Goal: Information Seeking & Learning: Check status

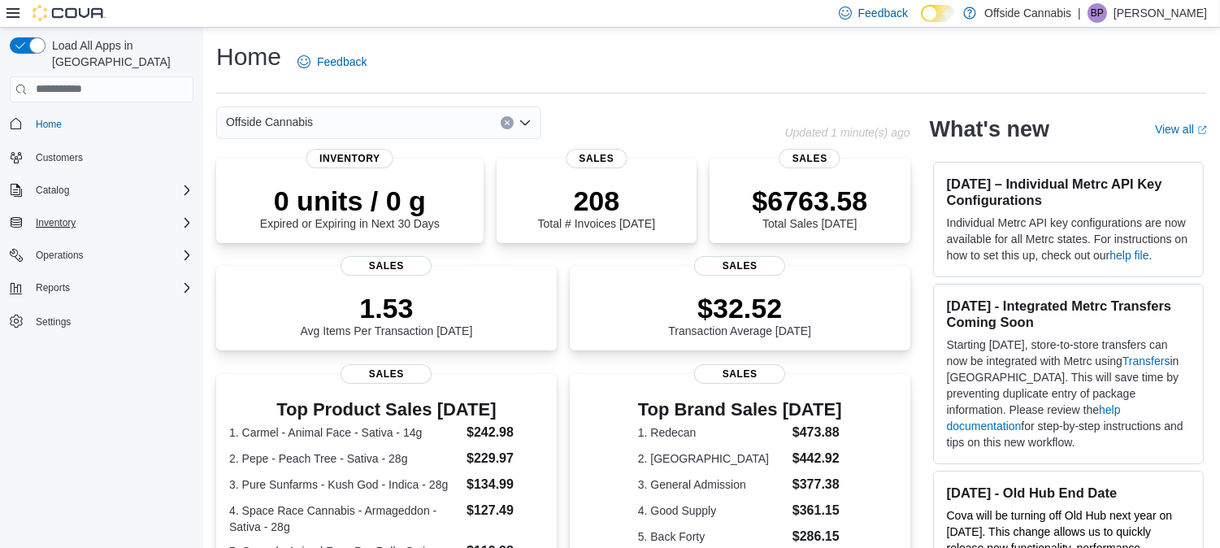
click at [90, 213] on div "Inventory" at bounding box center [111, 222] width 164 height 19
click at [76, 239] on span "Inventory Manager (Classic)" at bounding box center [90, 245] width 122 height 13
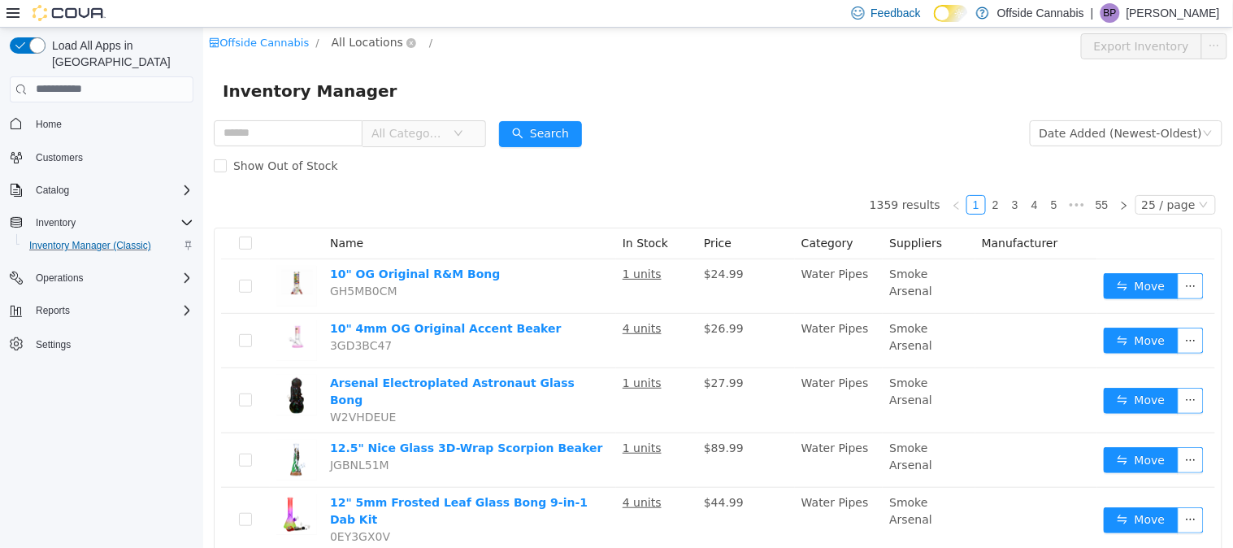
click at [335, 44] on span "All Locations" at bounding box center [366, 41] width 71 height 18
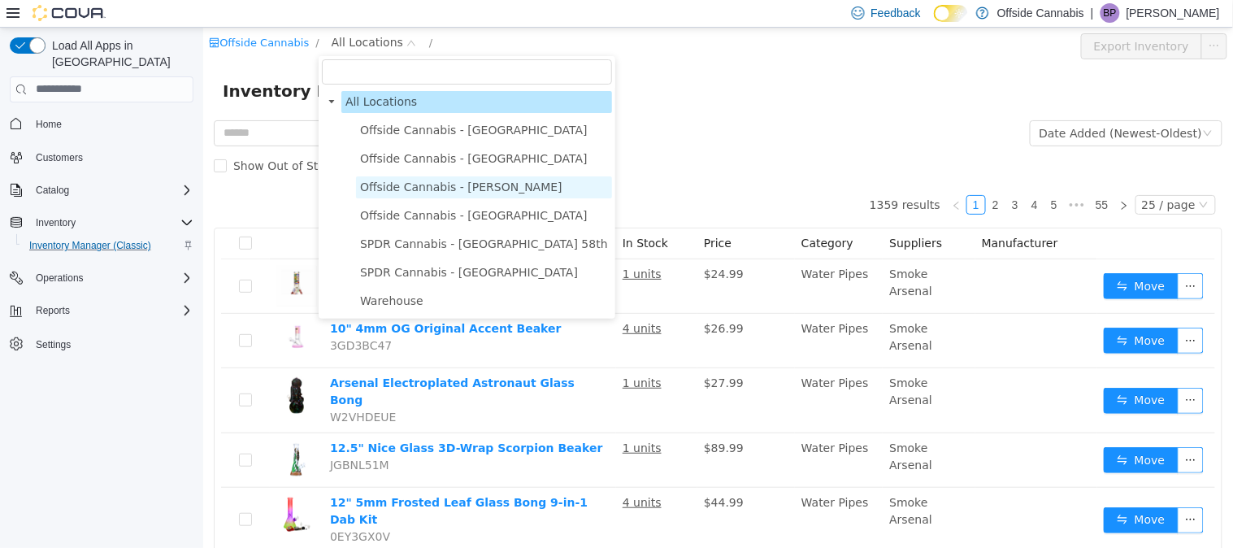
click at [422, 186] on span "Offside Cannabis - [PERSON_NAME]" at bounding box center [460, 186] width 202 height 13
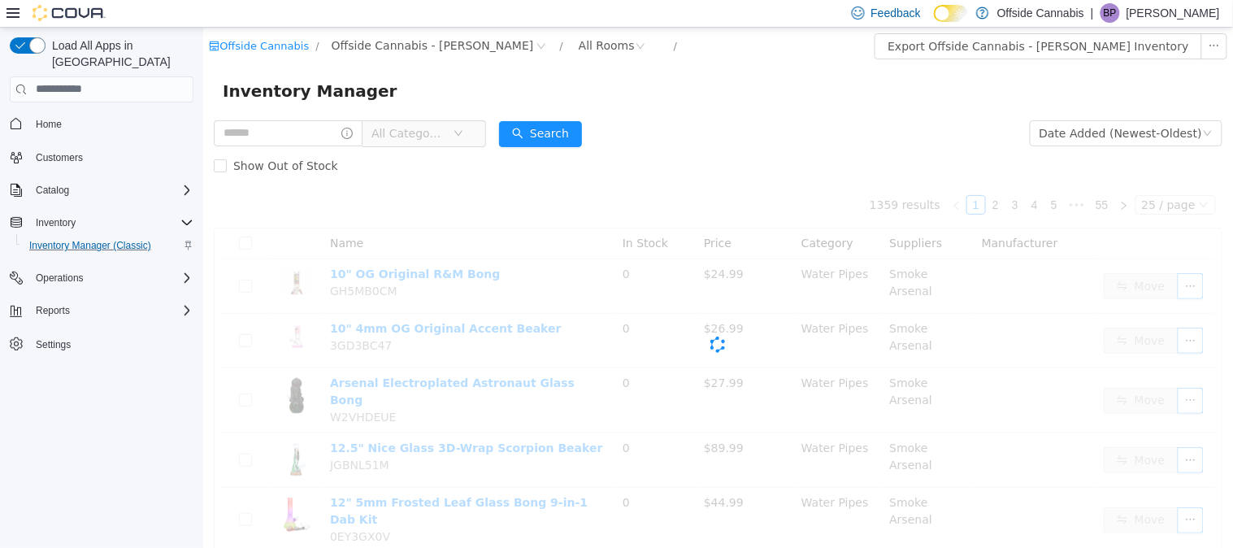
click at [422, 186] on div "Cova-Icon" at bounding box center [717, 343] width 1008 height 325
click at [578, 47] on div "All Rooms" at bounding box center [606, 44] width 56 height 24
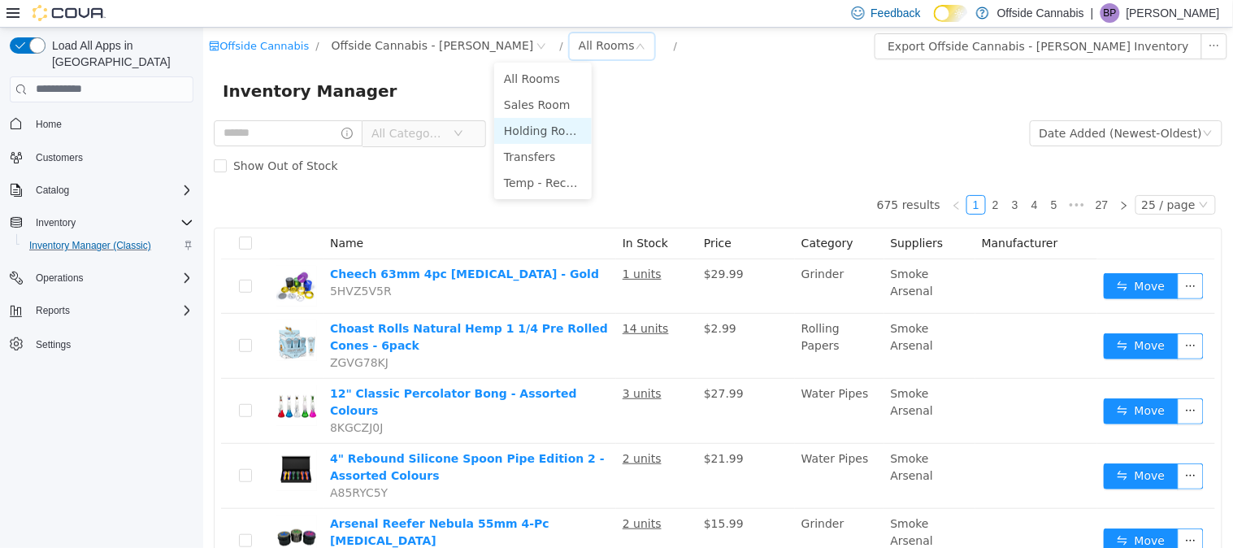
click at [535, 132] on li "Holding Room" at bounding box center [541, 130] width 97 height 26
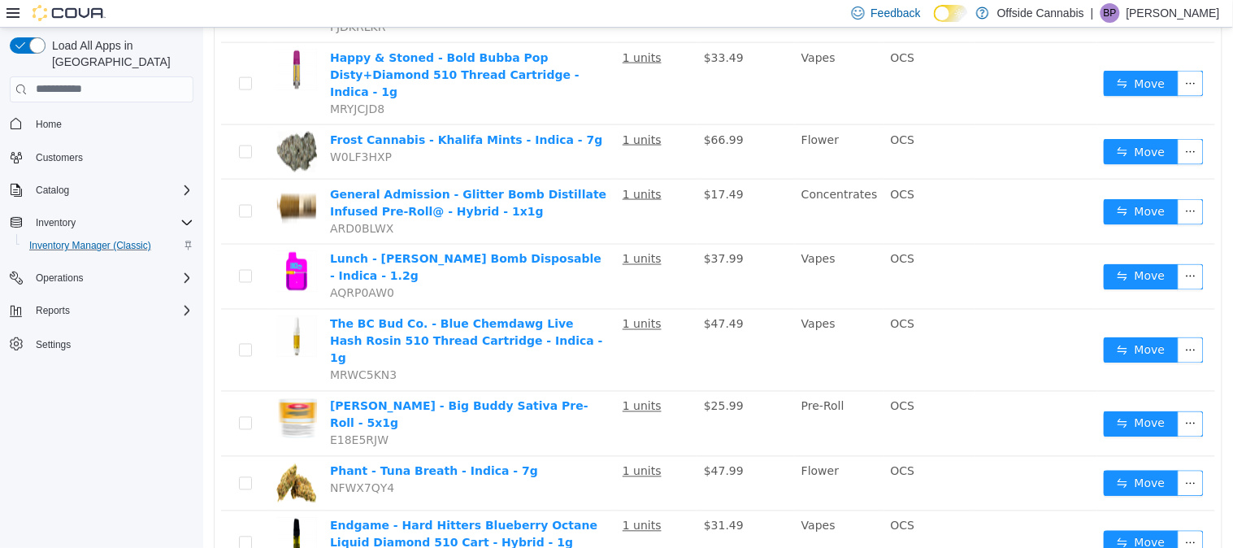
scroll to position [599, 0]
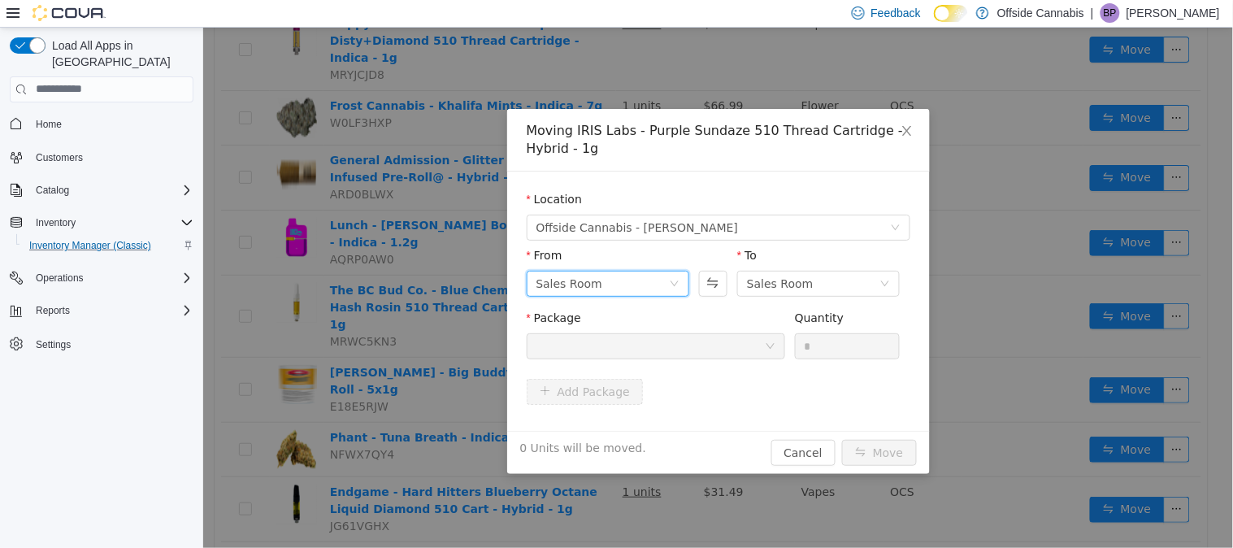
click at [643, 285] on div "Sales Room" at bounding box center [601, 283] width 132 height 24
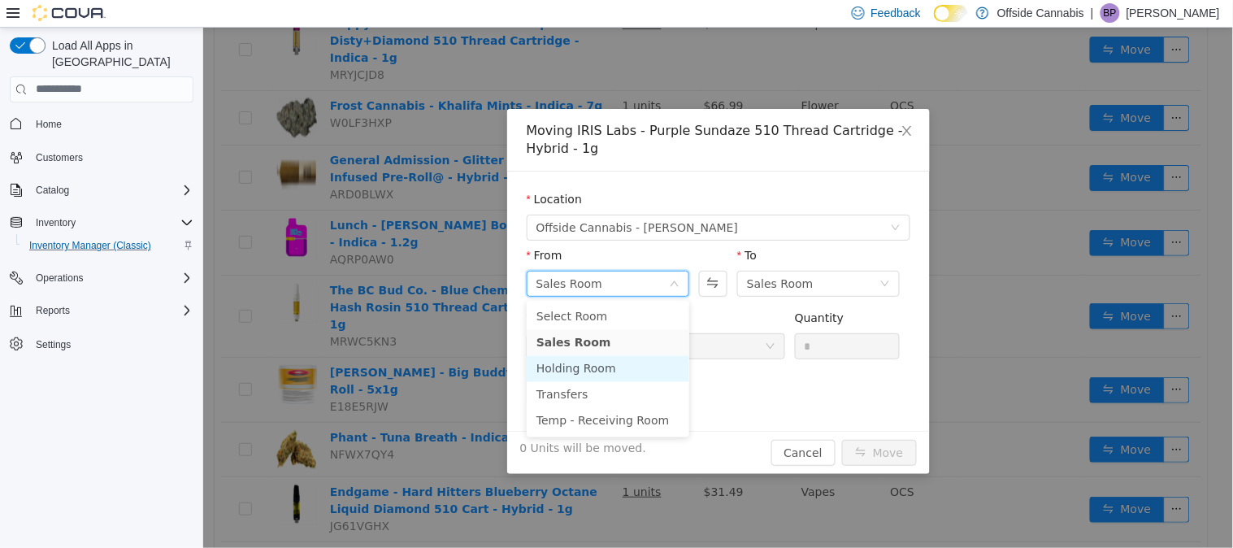
click at [626, 366] on li "Holding Room" at bounding box center [607, 368] width 162 height 26
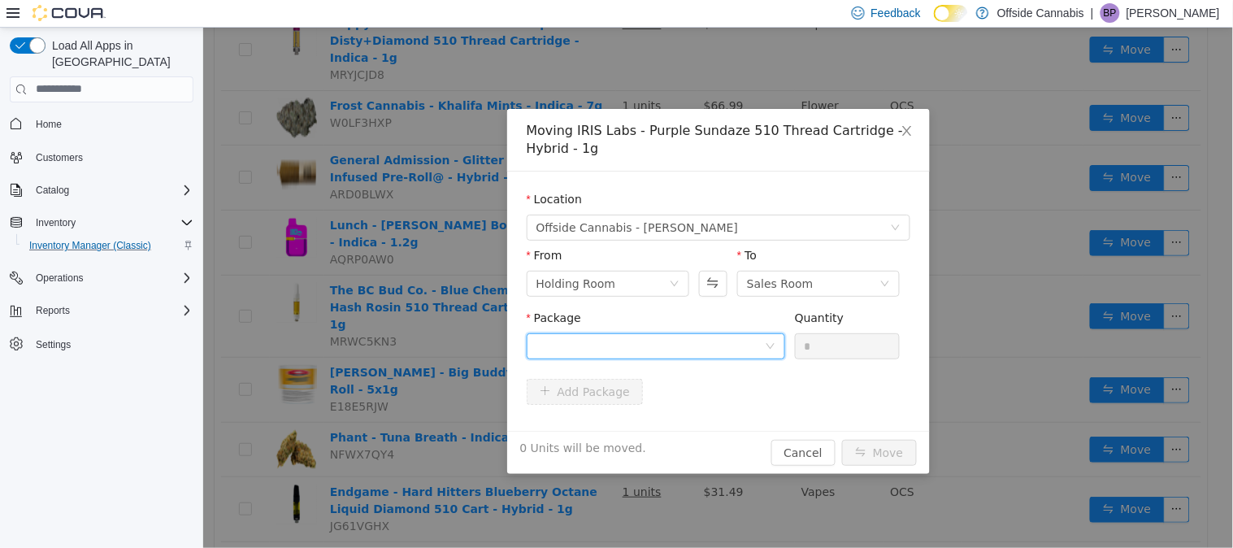
click at [666, 344] on div at bounding box center [649, 345] width 228 height 24
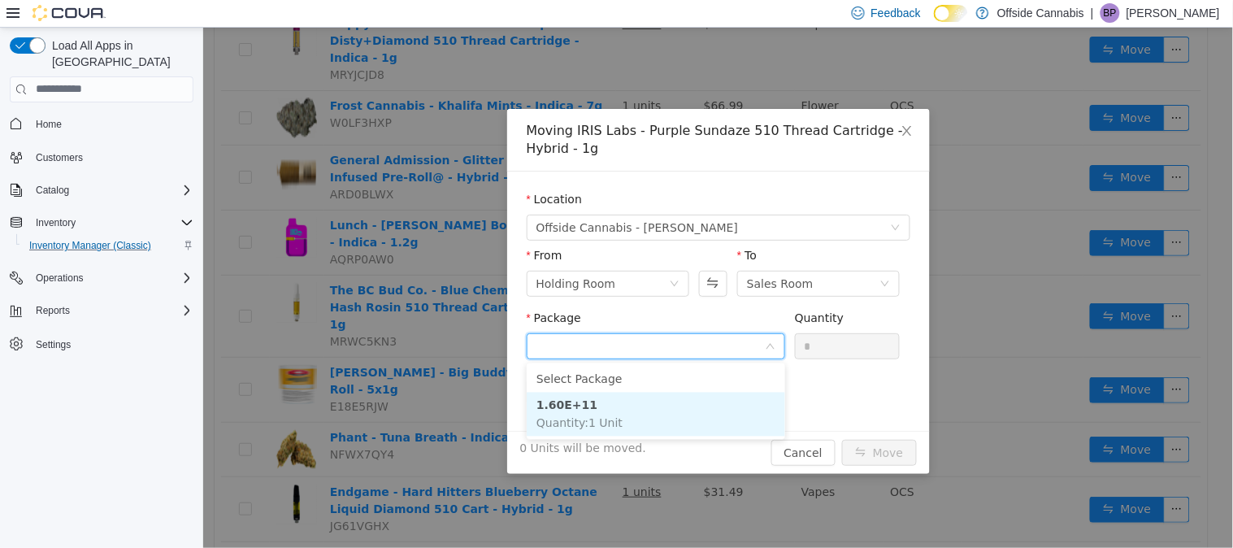
click at [617, 413] on li "1.60E+11 Quantity : 1 Unit" at bounding box center [655, 414] width 258 height 44
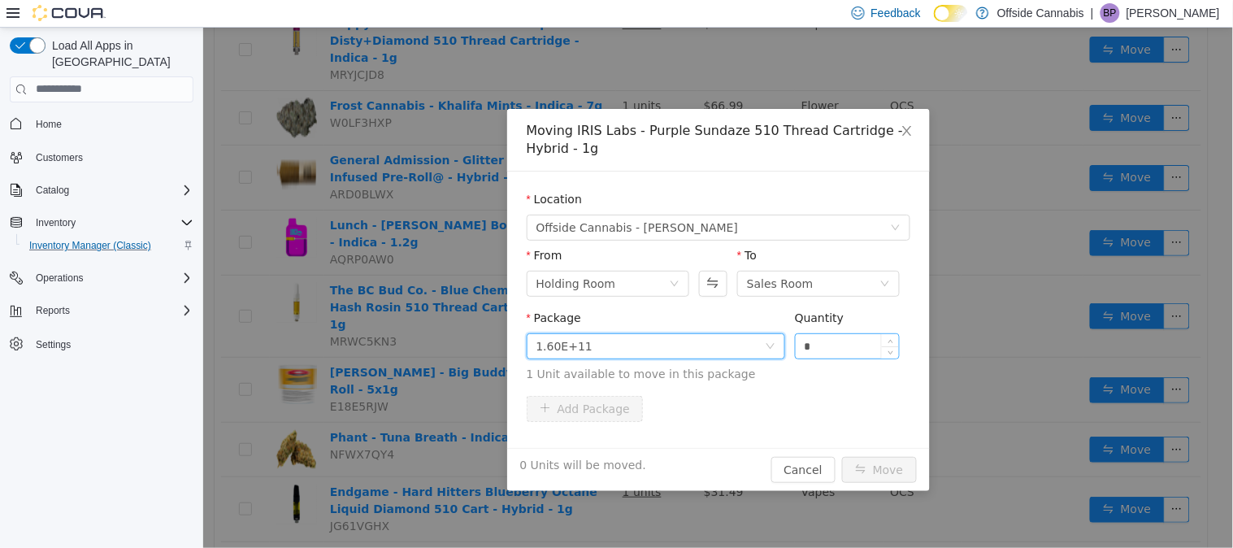
click at [848, 352] on input "*" at bounding box center [847, 345] width 104 height 24
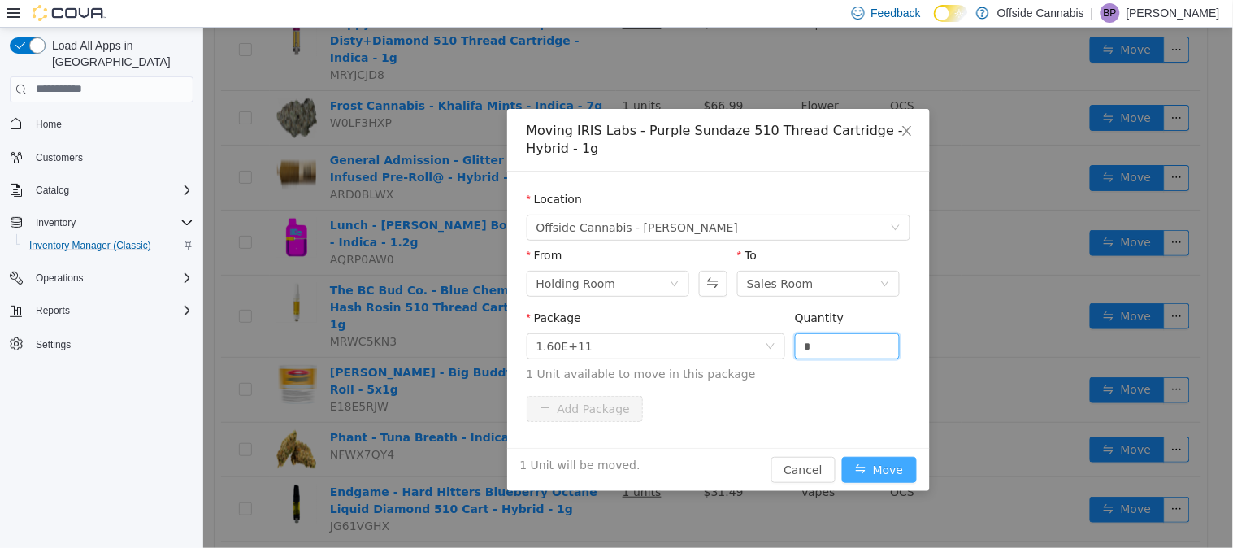
type input "*"
click at [890, 471] on button "Move" at bounding box center [878, 469] width 75 height 26
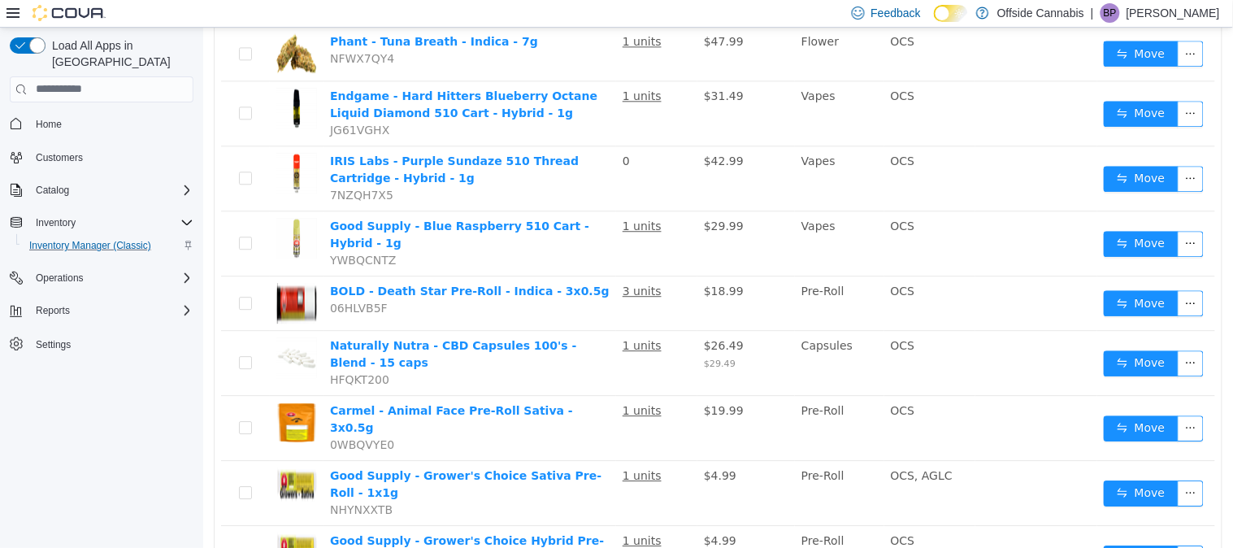
scroll to position [995, 0]
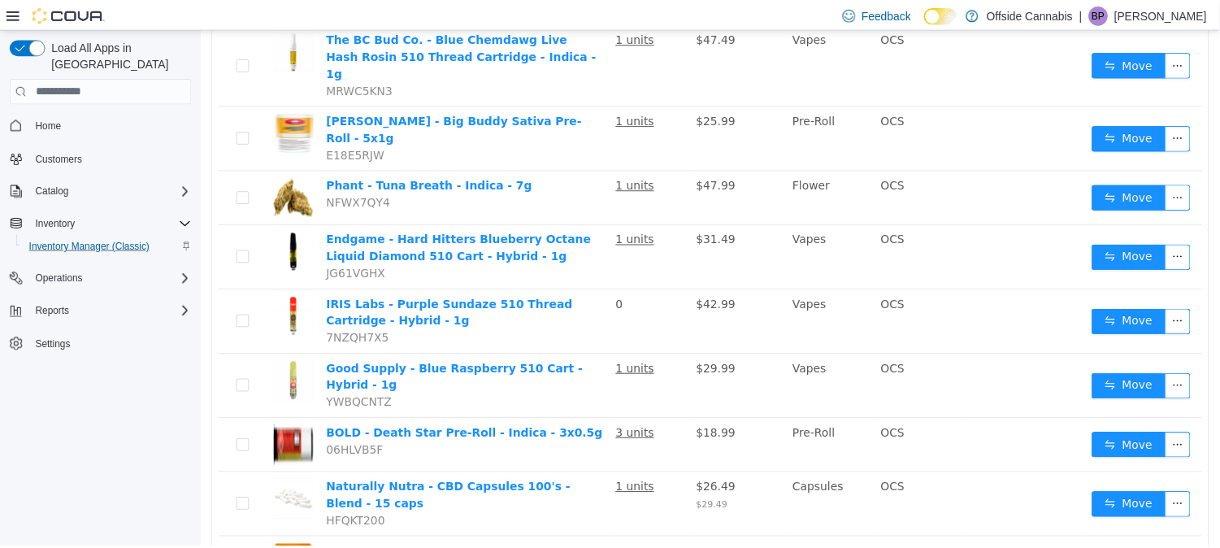
scroll to position [851, 0]
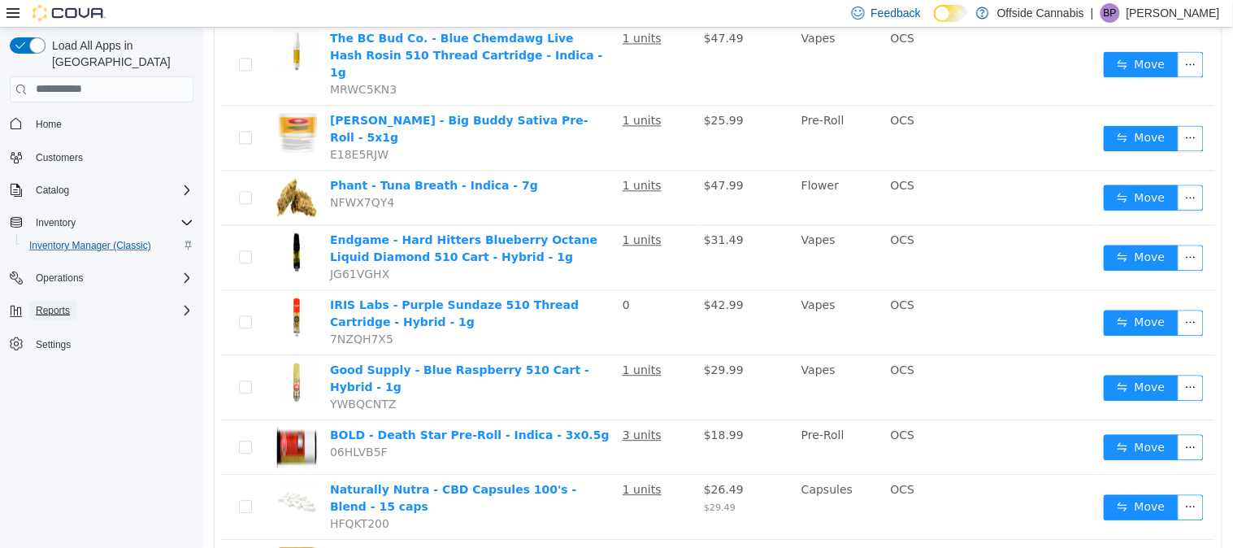
click at [30, 301] on button "Reports" at bounding box center [52, 310] width 47 height 19
click at [52, 372] on span "Reports" at bounding box center [46, 378] width 34 height 13
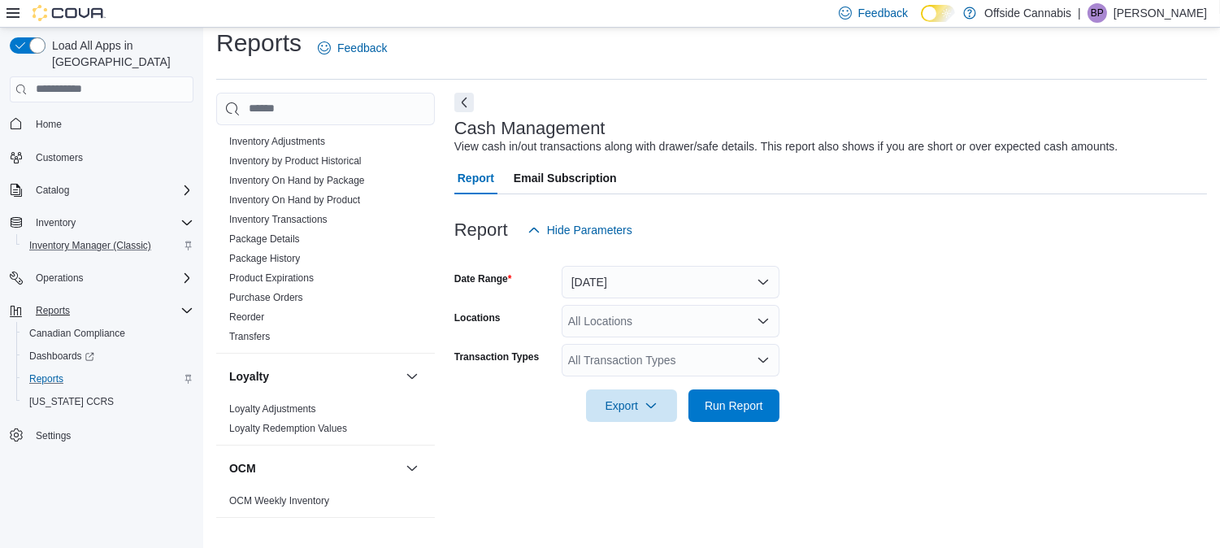
scroll to position [539, 0]
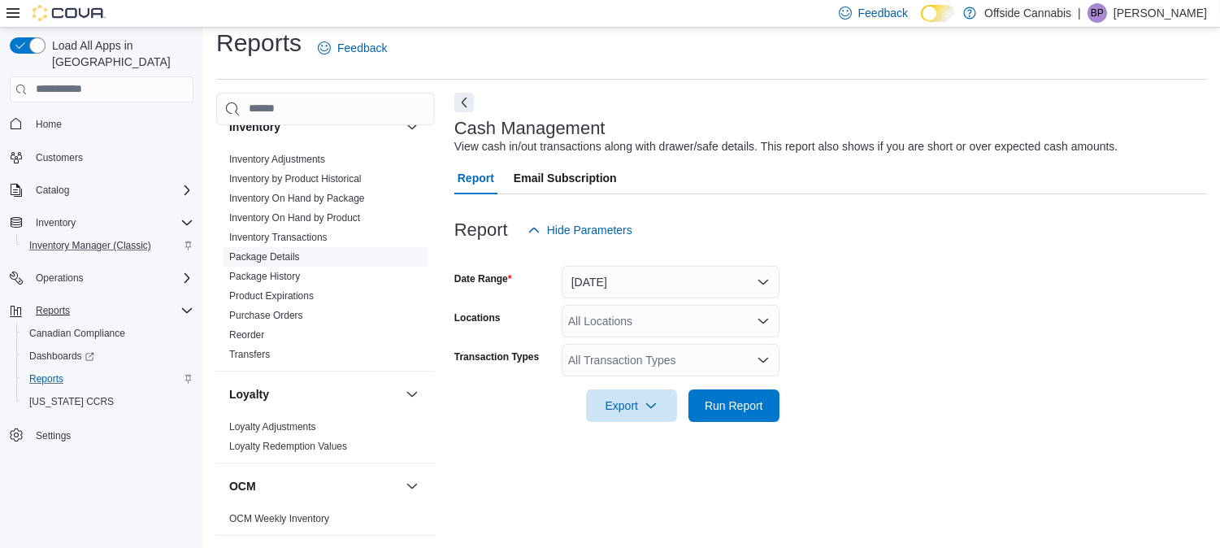
click at [245, 255] on link "Package Details" at bounding box center [264, 256] width 71 height 11
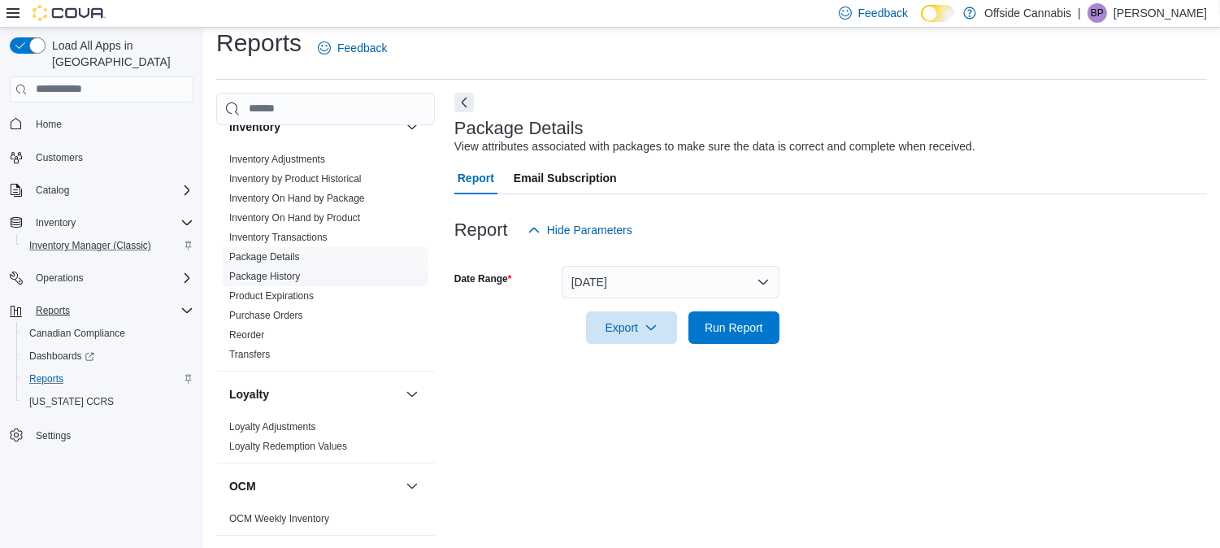
click at [257, 271] on link "Package History" at bounding box center [264, 276] width 71 height 11
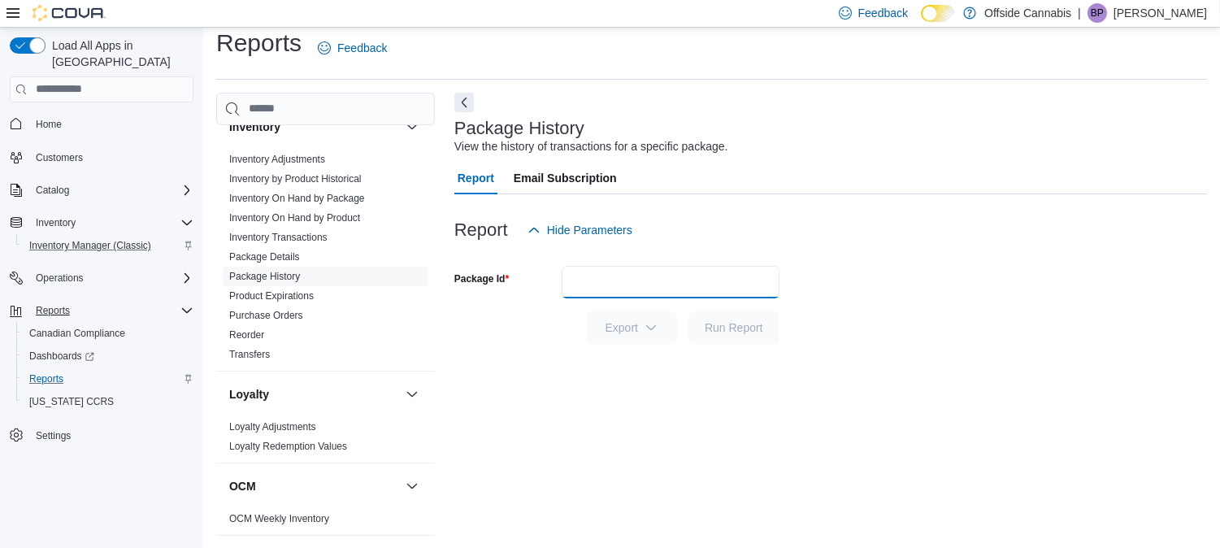
click at [683, 266] on input "Package Id" at bounding box center [670, 282] width 218 height 32
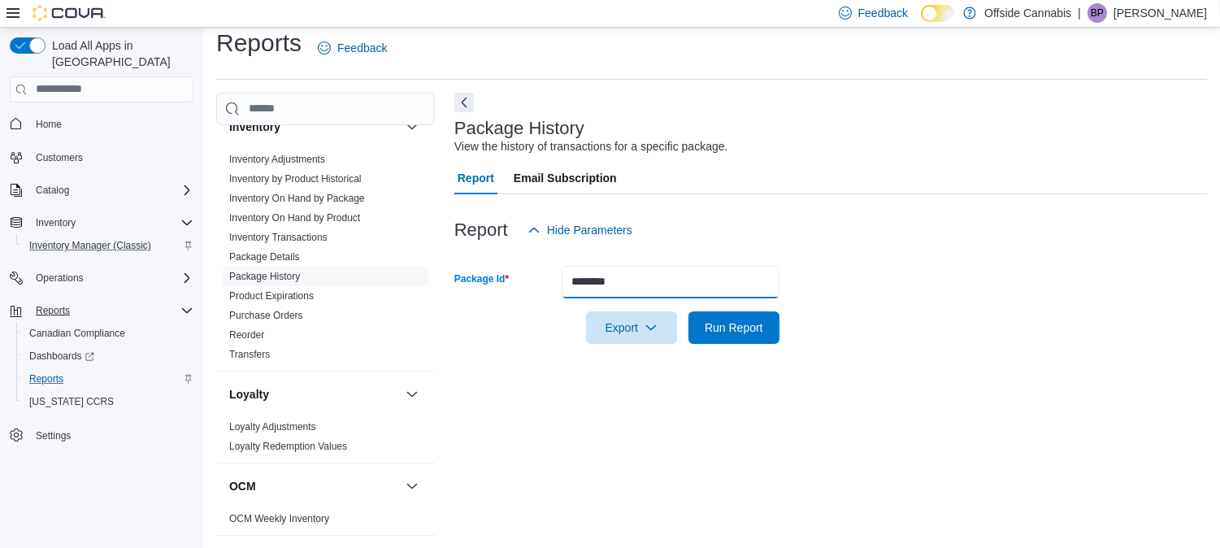
type input "********"
click at [688, 311] on button "Run Report" at bounding box center [733, 327] width 91 height 32
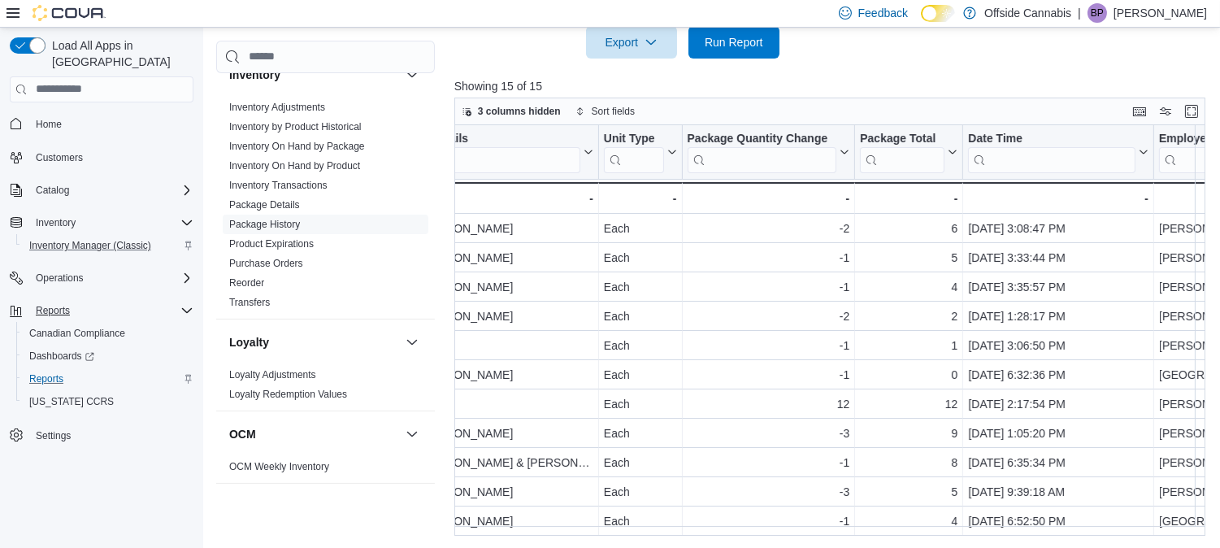
scroll to position [125, 948]
click at [906, 63] on div at bounding box center [833, 67] width 759 height 19
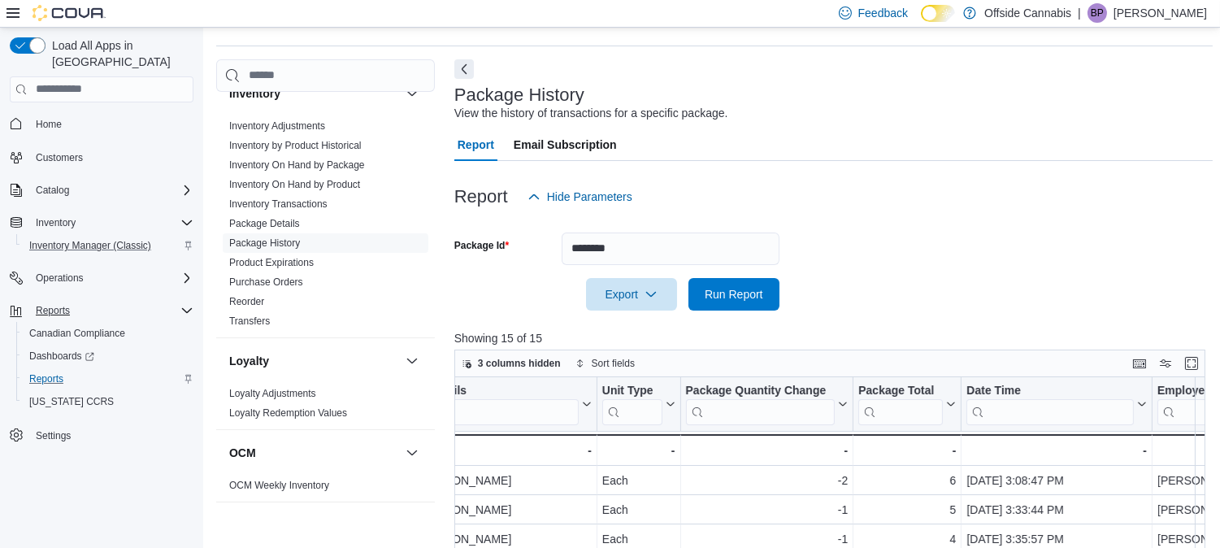
scroll to position [0, 0]
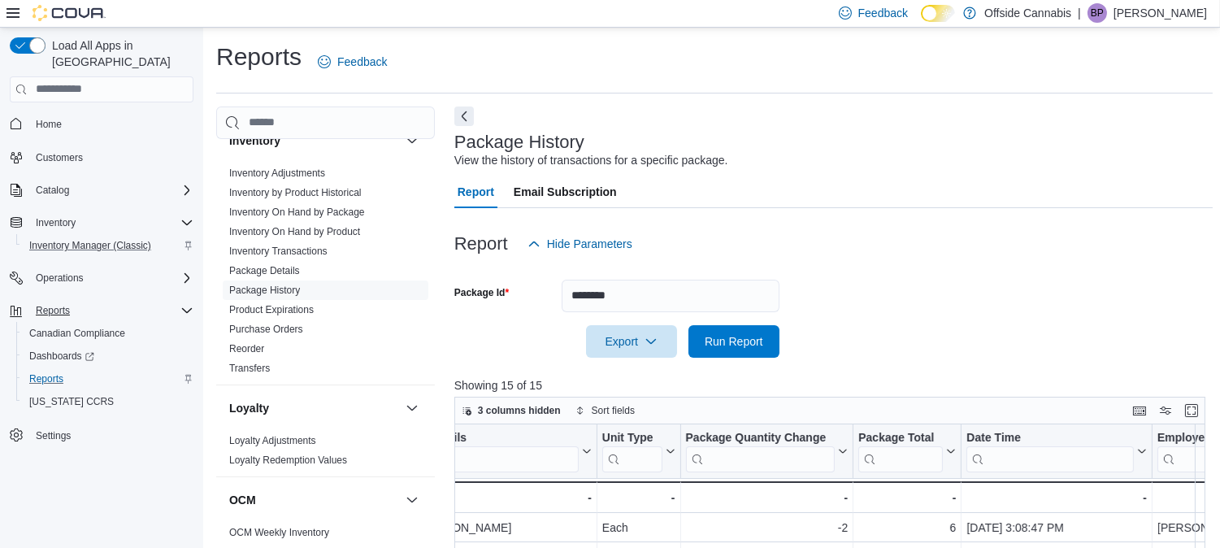
click at [629, 278] on div at bounding box center [833, 269] width 759 height 19
click at [630, 289] on input "********" at bounding box center [670, 295] width 218 height 32
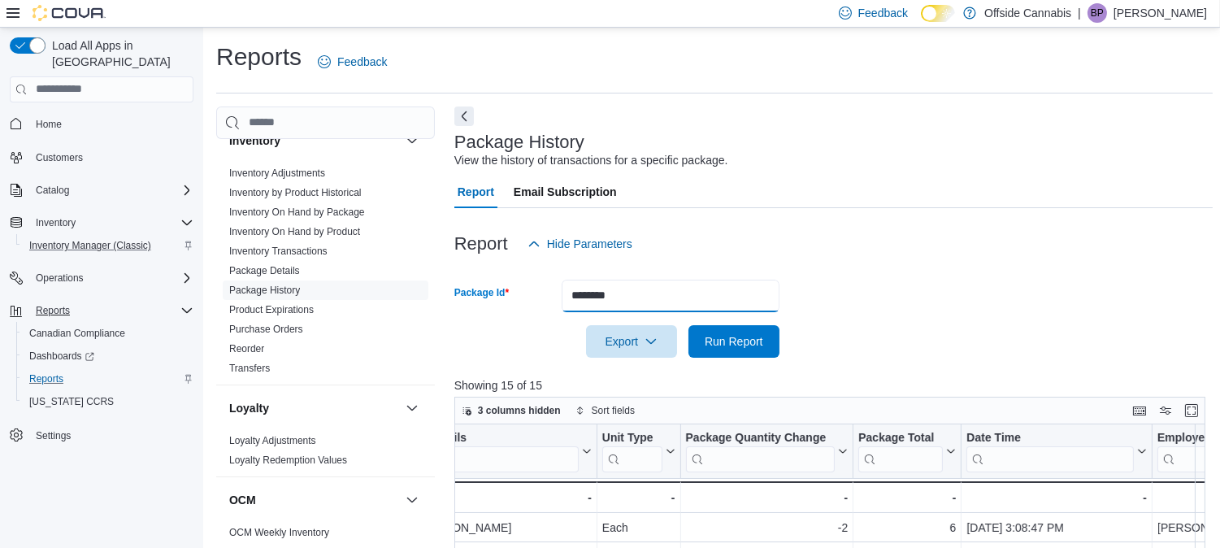
click at [630, 289] on input "********" at bounding box center [670, 295] width 218 height 32
click at [688, 325] on button "Run Report" at bounding box center [733, 341] width 91 height 32
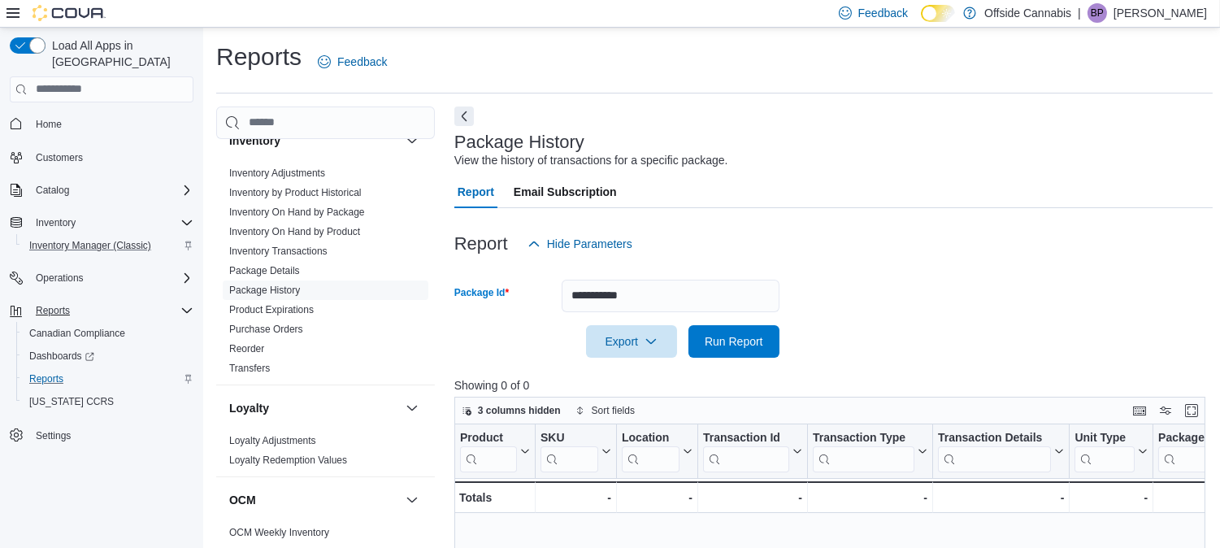
click at [818, 302] on form "**********" at bounding box center [833, 308] width 759 height 97
click at [613, 294] on input "**********" at bounding box center [670, 295] width 218 height 32
click at [688, 325] on button "Run Report" at bounding box center [733, 341] width 91 height 32
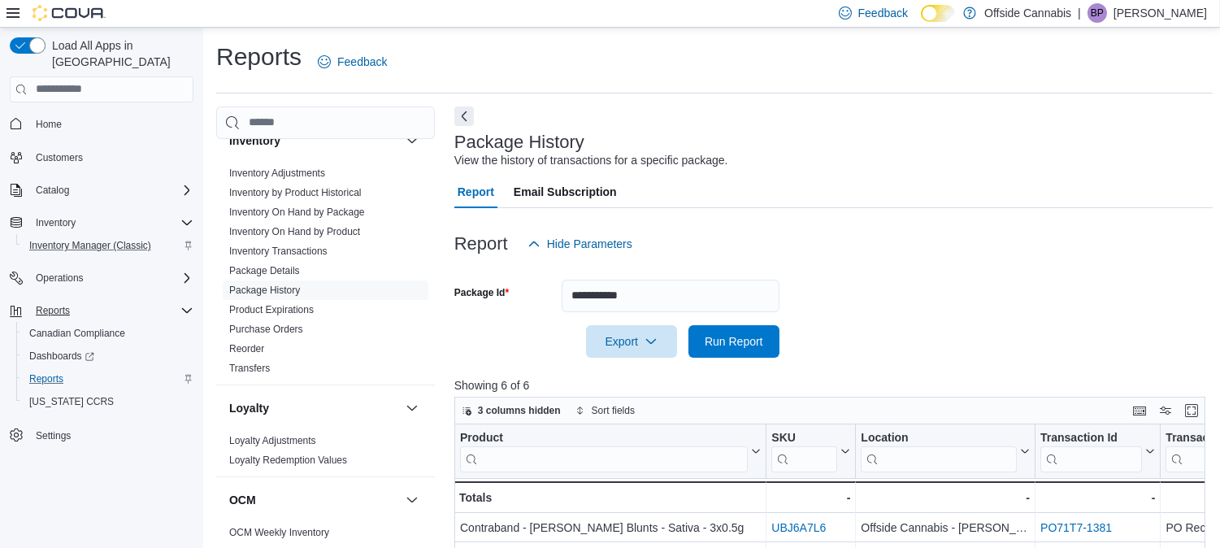
click at [948, 366] on div at bounding box center [833, 366] width 759 height 19
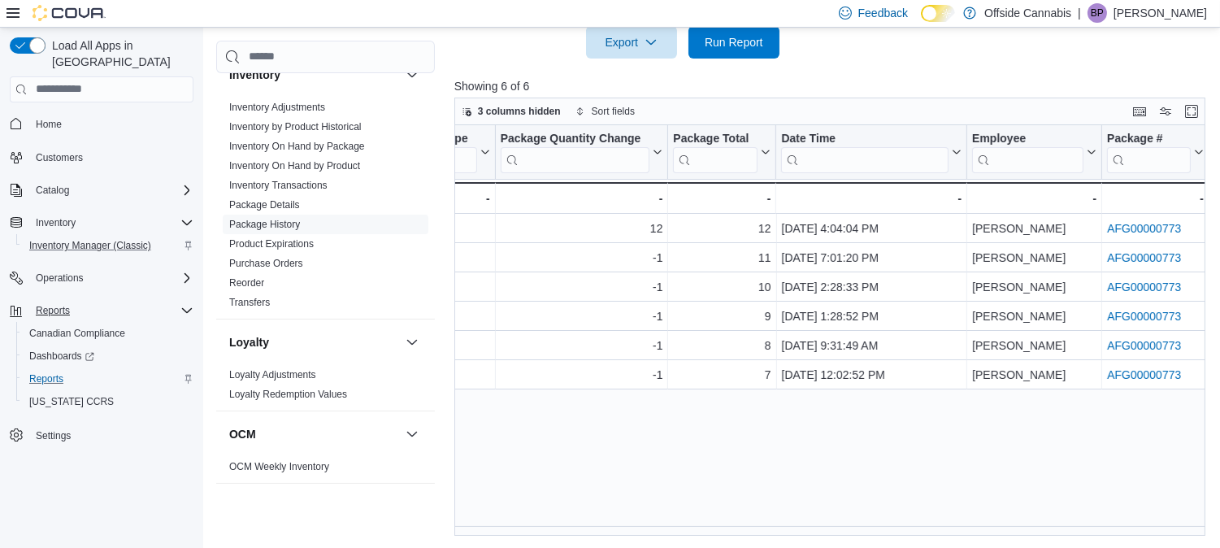
scroll to position [0, 1056]
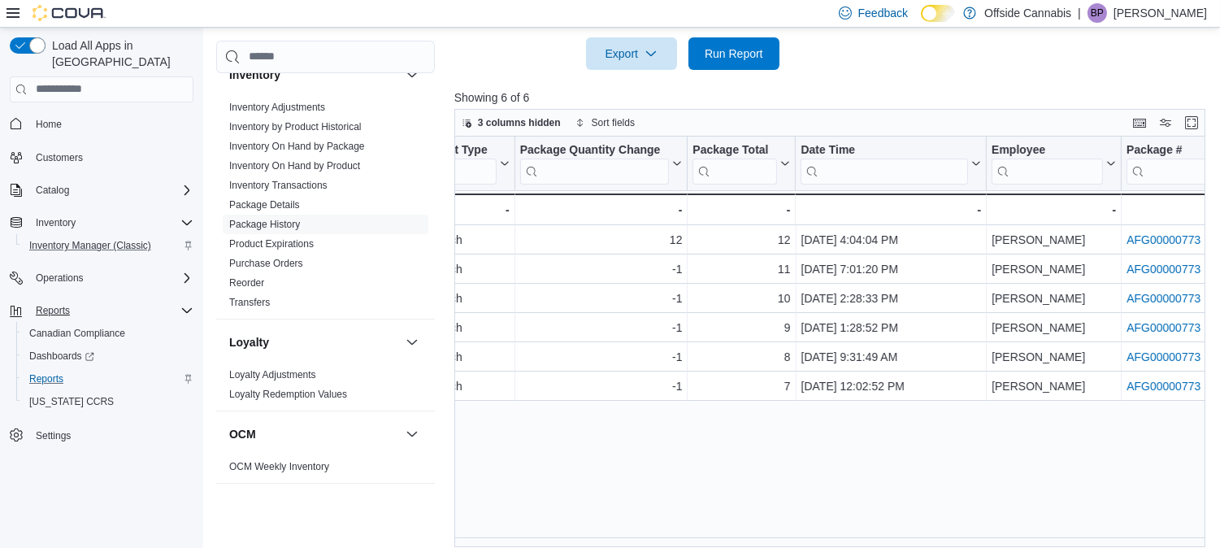
scroll to position [299, 0]
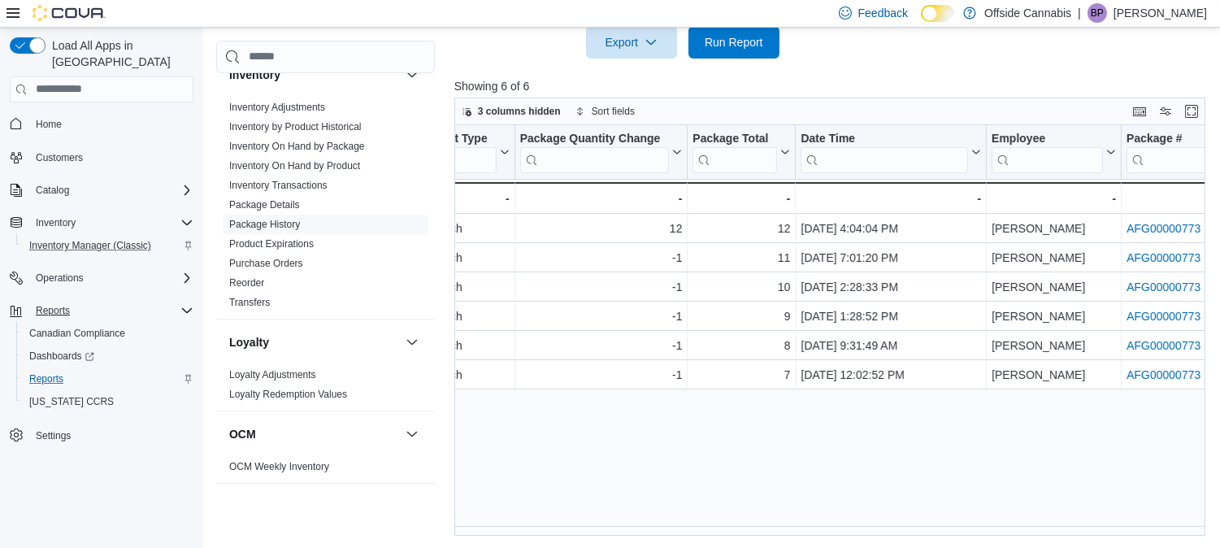
click at [499, 69] on div at bounding box center [833, 67] width 759 height 19
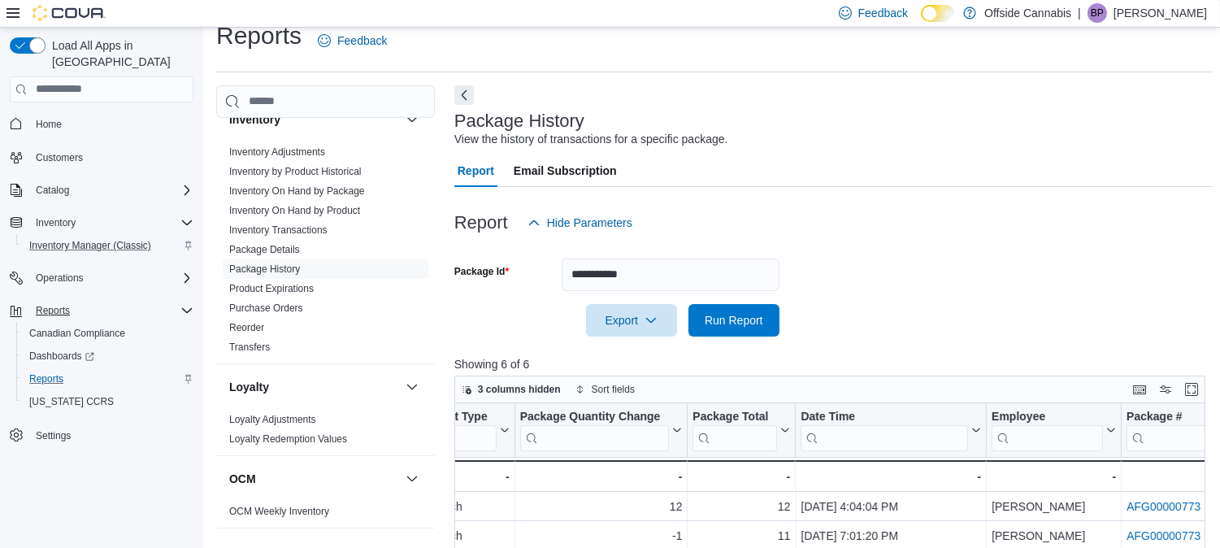
scroll to position [0, 0]
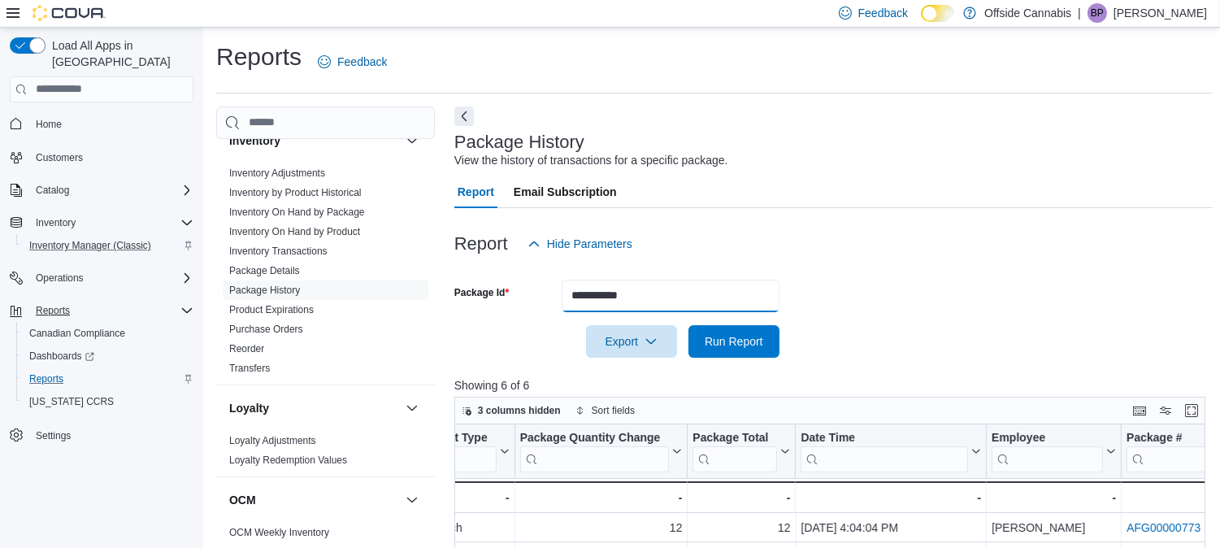
click at [645, 310] on input "**********" at bounding box center [670, 295] width 218 height 32
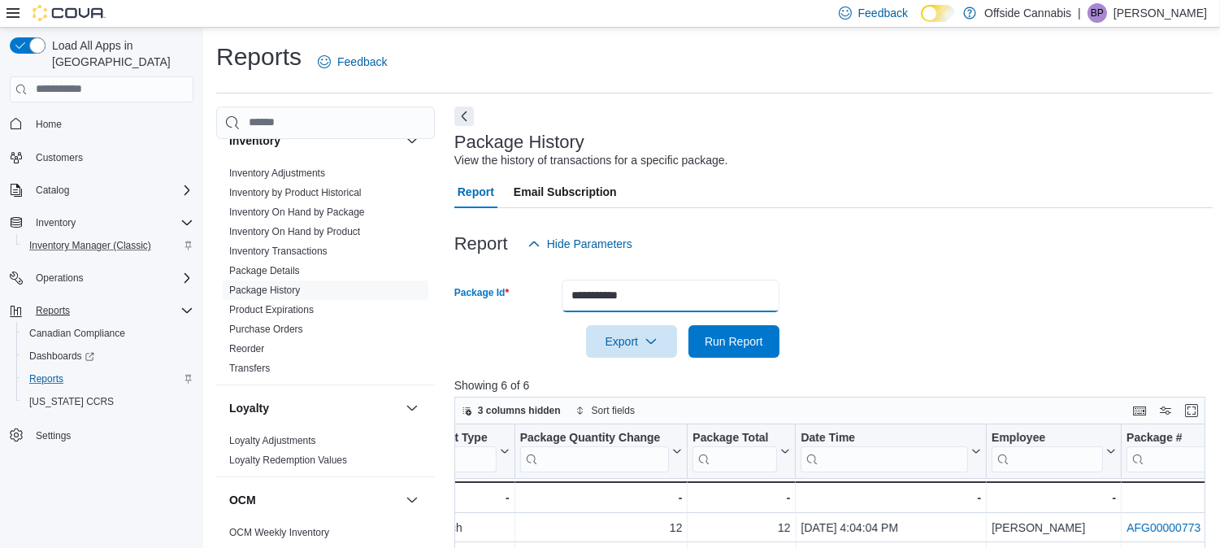
click at [645, 310] on input "**********" at bounding box center [670, 295] width 218 height 32
type input "*"
type input "********"
click at [688, 325] on button "Run Report" at bounding box center [733, 341] width 91 height 32
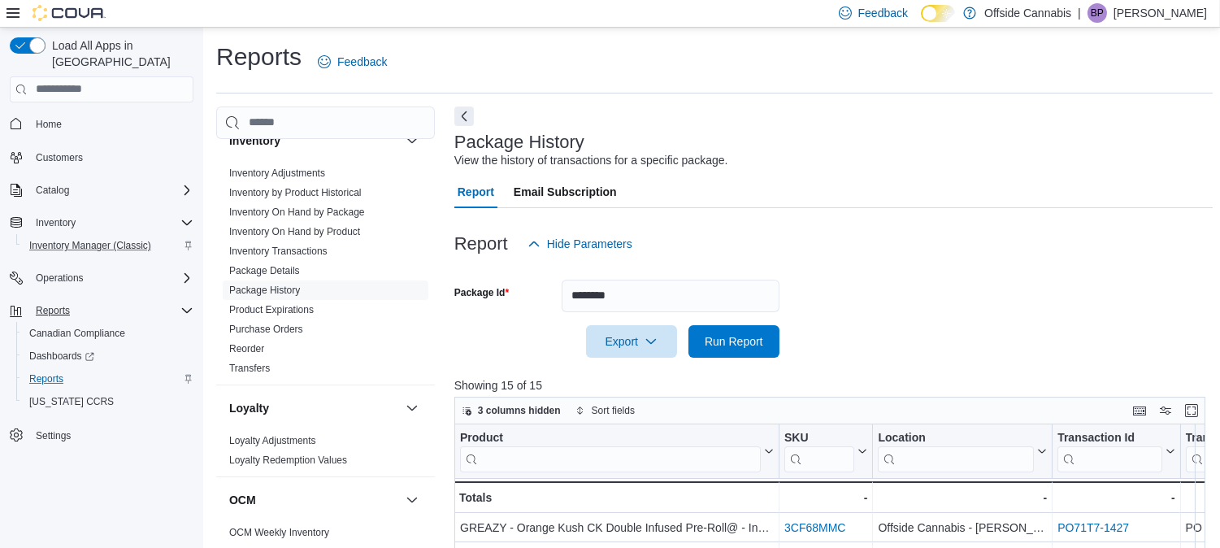
click at [963, 325] on form "Package Id ******** Export Run Report" at bounding box center [833, 308] width 759 height 97
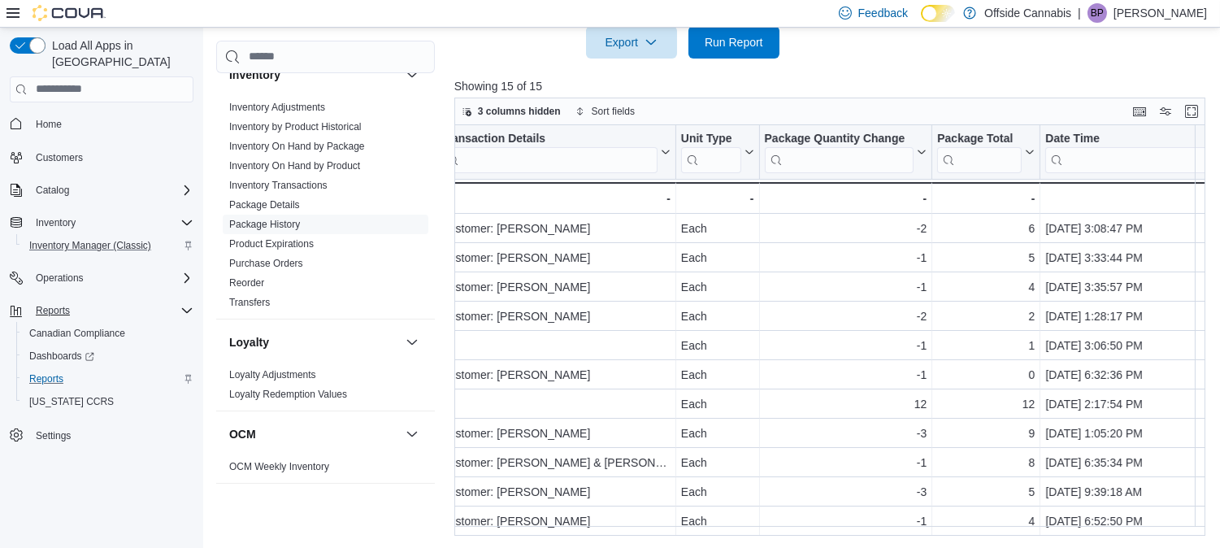
scroll to position [125, 1217]
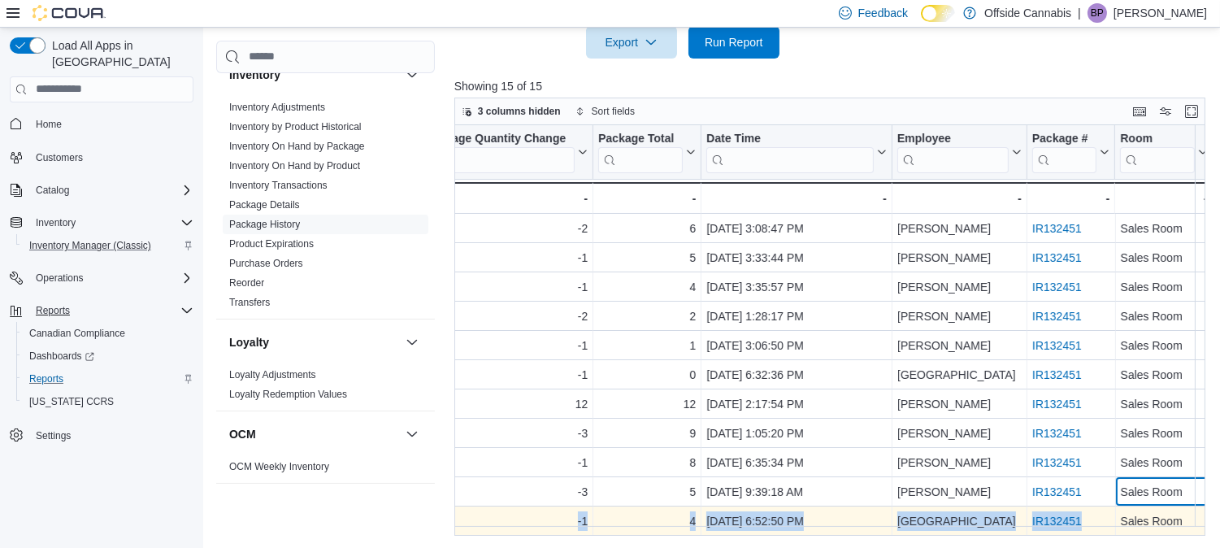
drag, startPoint x: 1178, startPoint y: 483, endPoint x: 1098, endPoint y: 524, distance: 89.4
click at [1098, 524] on div "Product Click to view column header actions SKU Click to view column header act…" at bounding box center [229, 271] width 1967 height 527
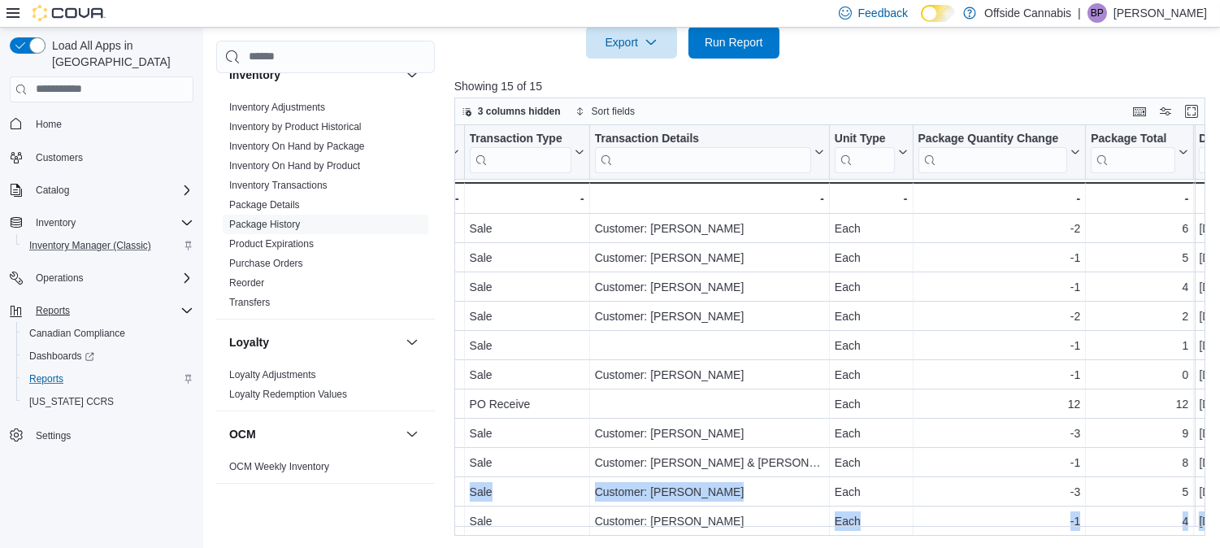
scroll to position [125, 362]
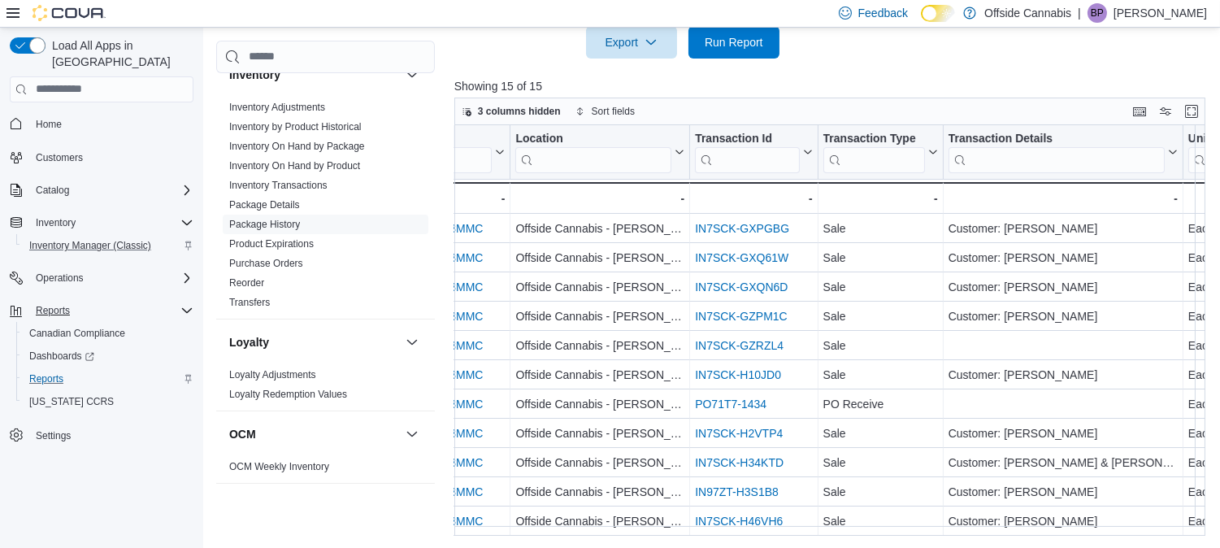
click at [888, 63] on div at bounding box center [833, 67] width 759 height 19
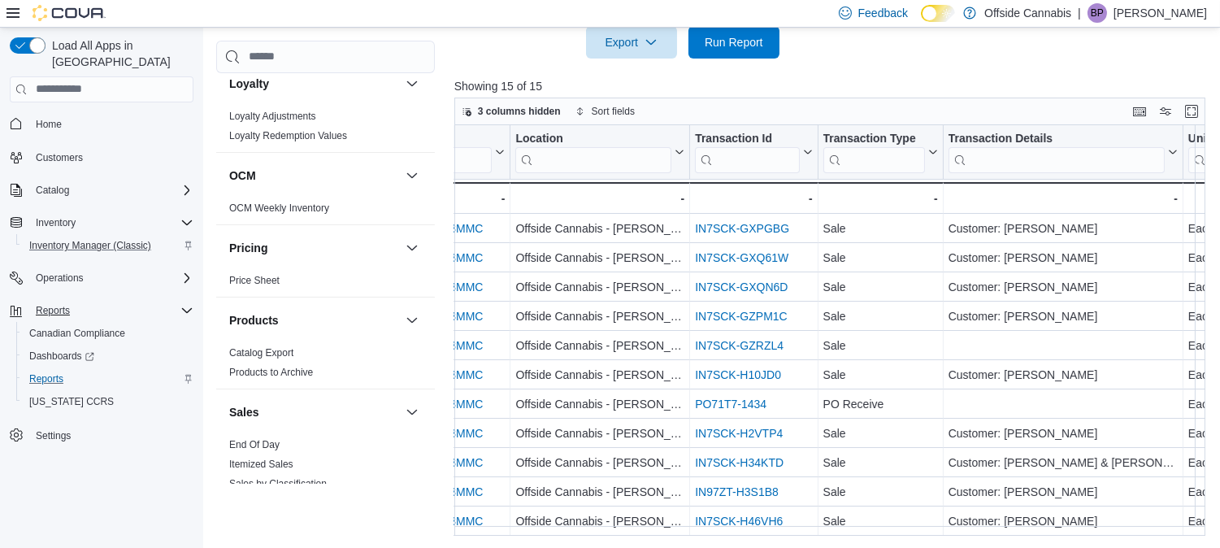
scroll to position [886, 0]
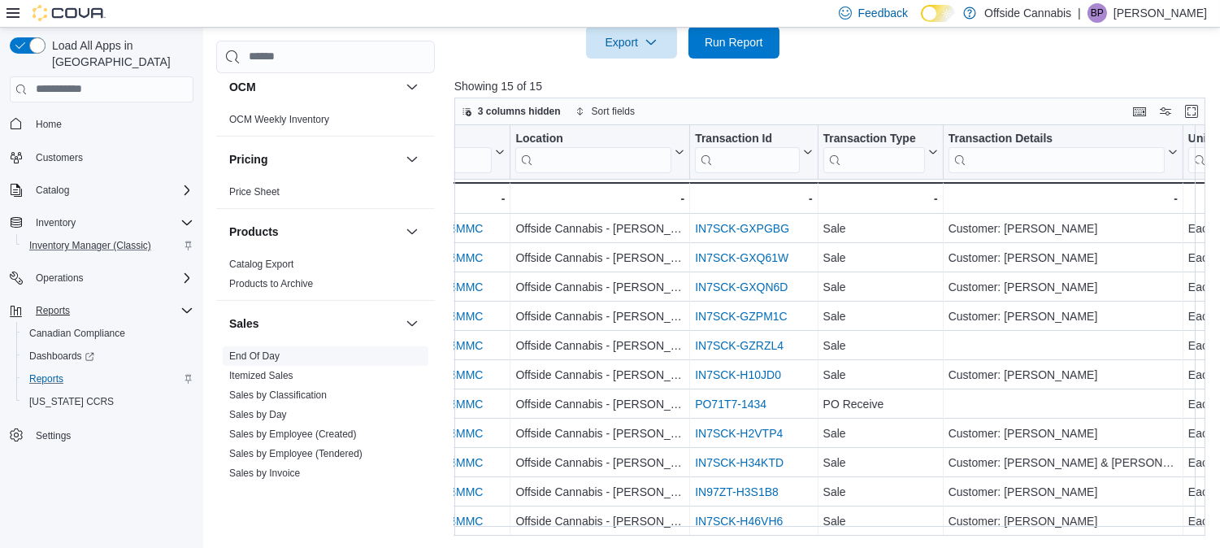
click at [266, 359] on link "End Of Day" at bounding box center [254, 355] width 50 height 11
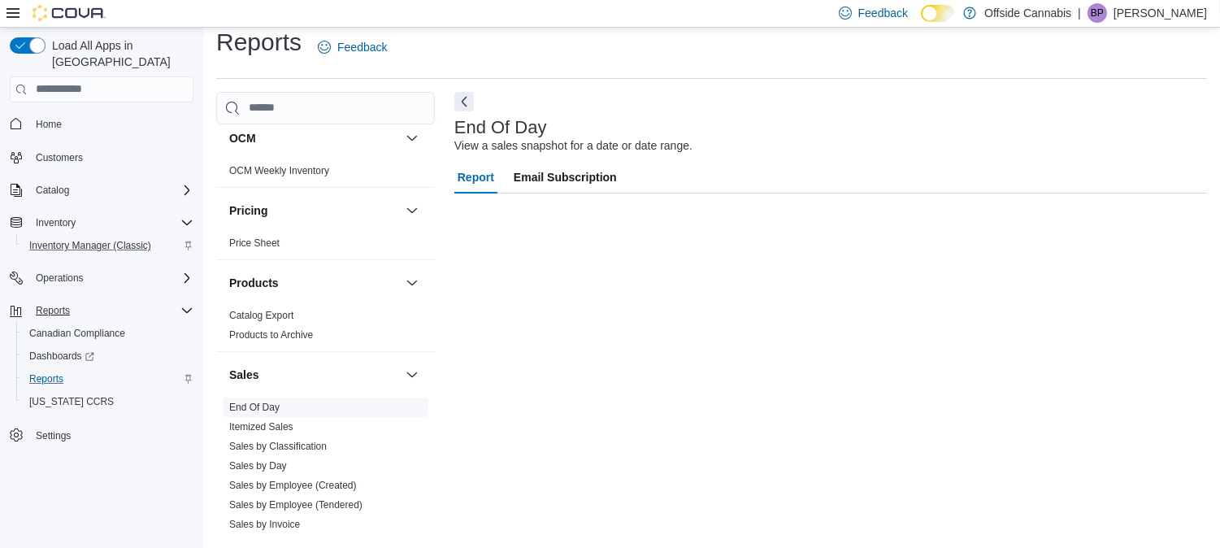
scroll to position [14, 0]
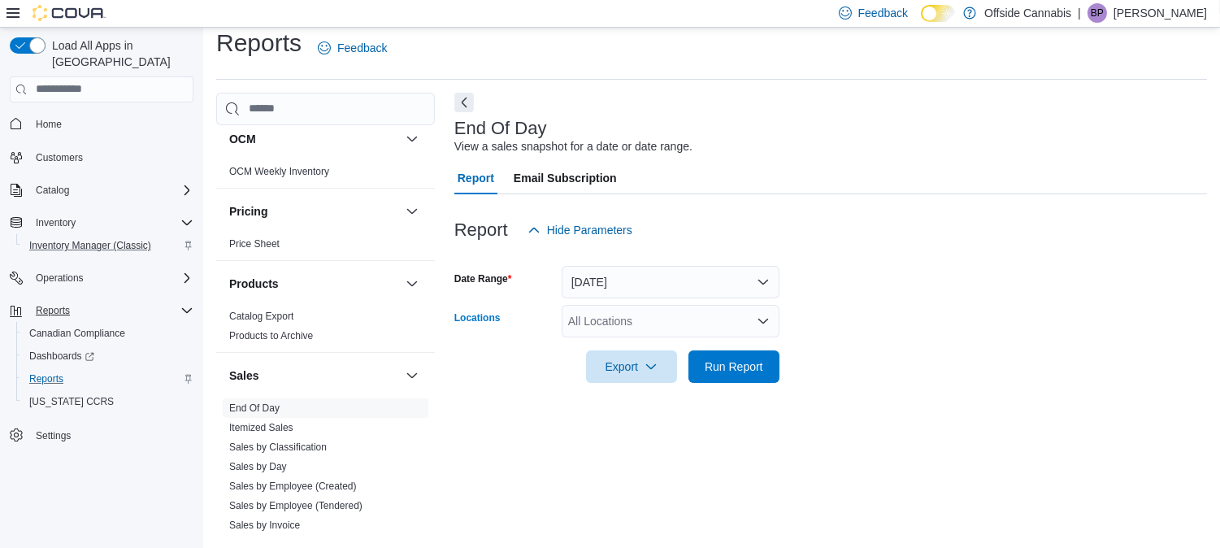
click at [617, 319] on div "All Locations" at bounding box center [670, 321] width 218 height 32
type input "***"
click at [637, 342] on span "Offside Cannabis - [PERSON_NAME]" at bounding box center [691, 348] width 191 height 16
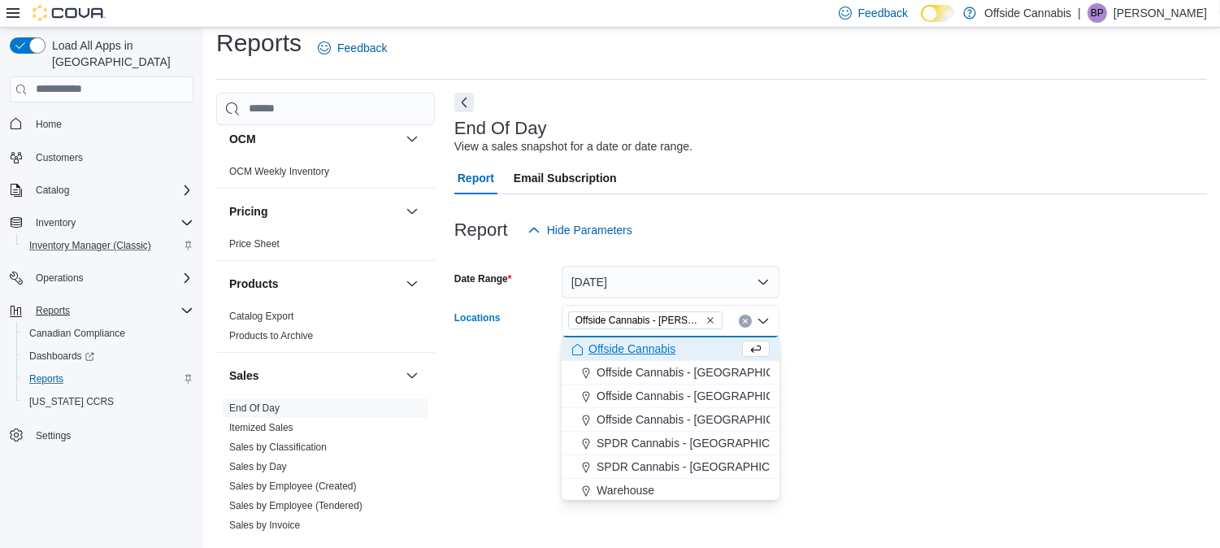
click at [1033, 342] on div at bounding box center [830, 343] width 752 height 13
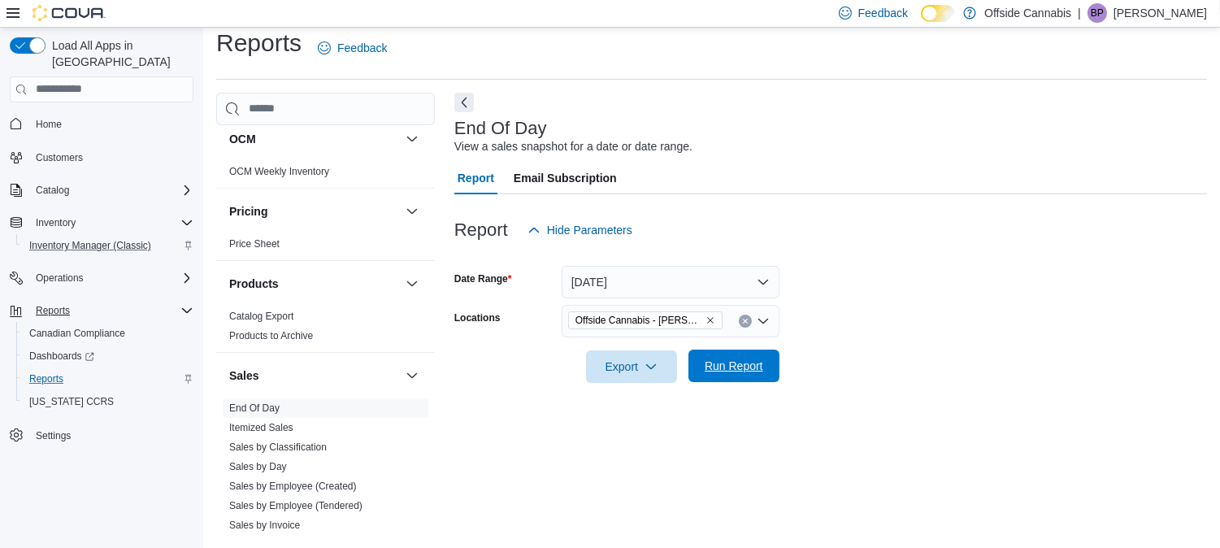
click at [725, 378] on span "Run Report" at bounding box center [733, 365] width 71 height 32
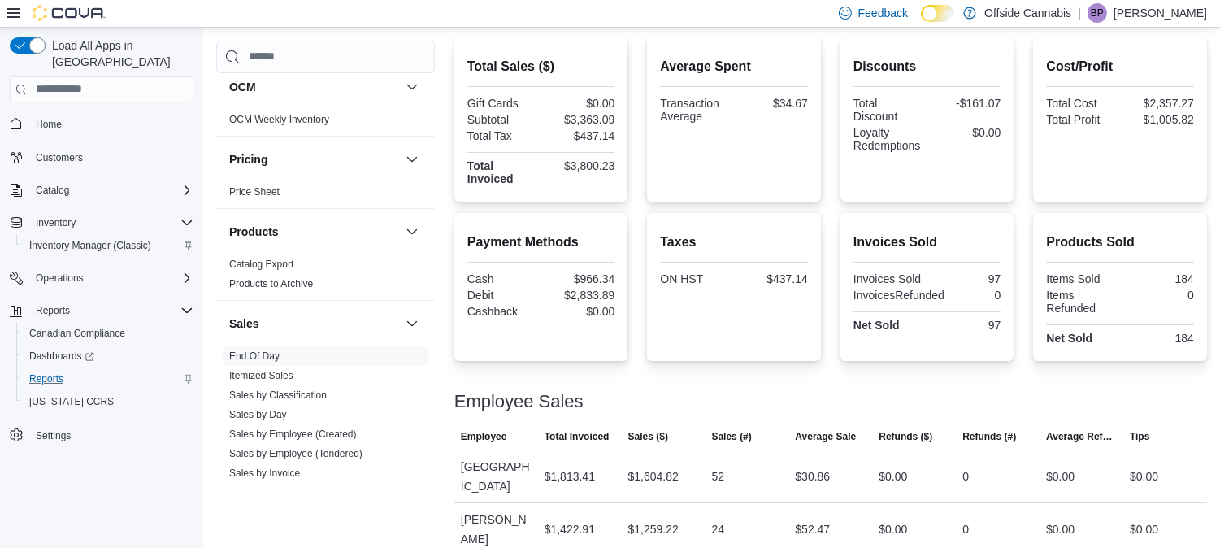
scroll to position [412, 0]
